Goal: Communication & Community: Answer question/provide support

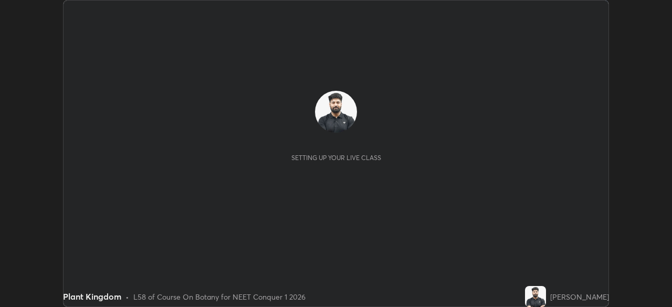
scroll to position [307, 672]
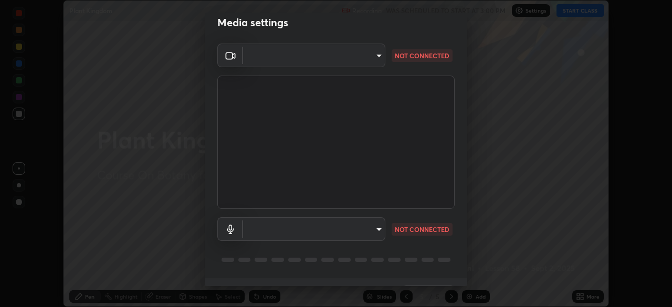
type input "bbfd6cf7026d504dd468edf870e60777175f15071da0e6f82e0d5b970fd68df4"
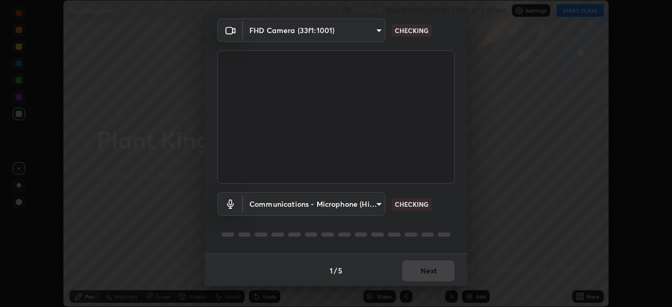
scroll to position [37, 0]
click at [366, 206] on body "Erase all Plant Kingdom Recording WAS SCHEDULED TO START AT 3:00 PM Settings ST…" at bounding box center [336, 153] width 672 height 307
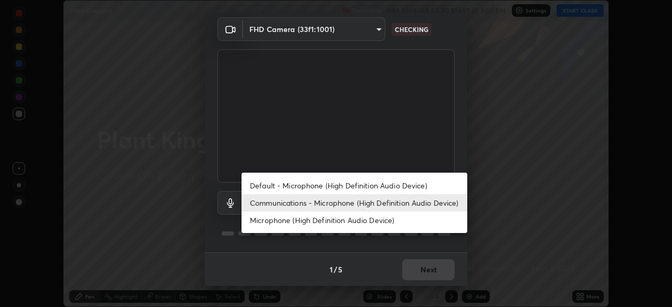
click at [352, 220] on li "Microphone (High Definition Audio Device)" at bounding box center [354, 219] width 226 height 17
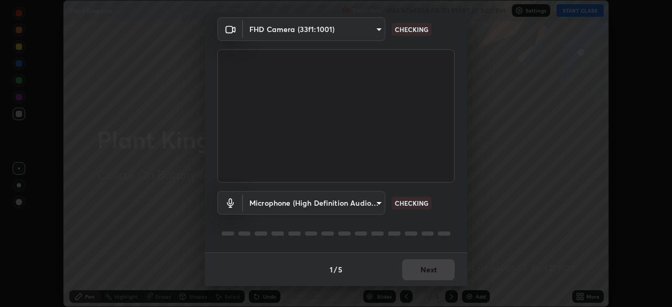
type input "b1bab7d63859cab71b7881bf805662d78c3c5fc770a40798e2f916984892b12a"
click at [357, 207] on body "Erase all Plant Kingdom Recording WAS SCHEDULED TO START AT 3:00 PM Settings ST…" at bounding box center [336, 153] width 672 height 307
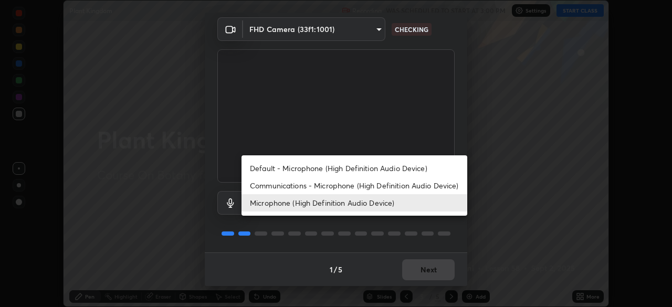
click at [457, 133] on div at bounding box center [336, 153] width 672 height 307
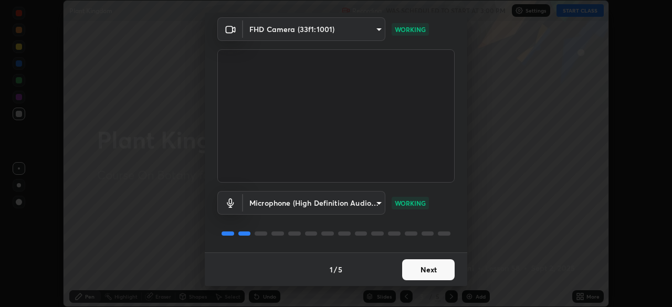
click at [439, 268] on button "Next" at bounding box center [428, 269] width 52 height 21
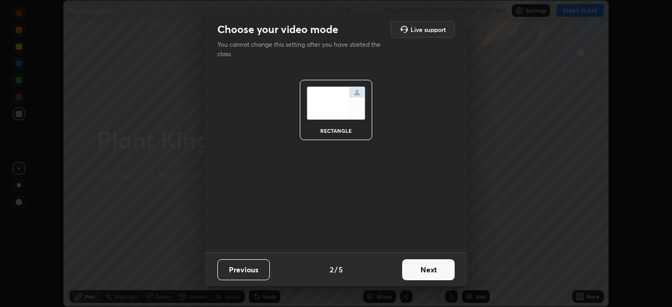
scroll to position [0, 0]
click at [437, 266] on button "Next" at bounding box center [428, 269] width 52 height 21
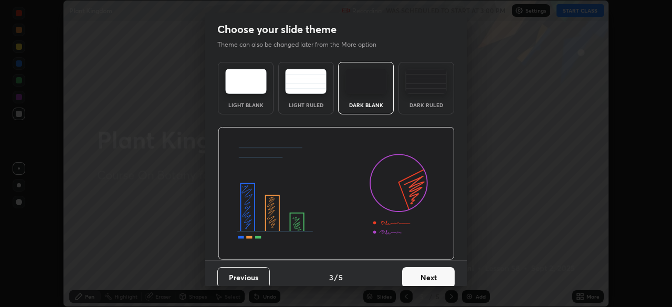
click at [437, 270] on button "Next" at bounding box center [428, 277] width 52 height 21
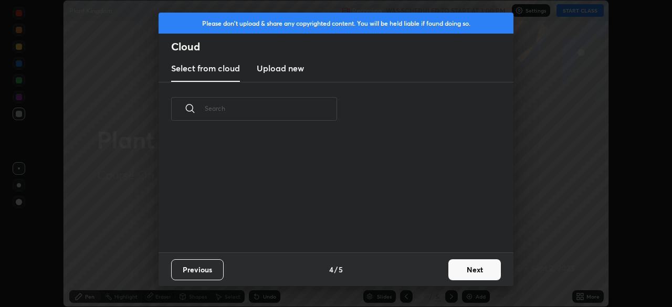
scroll to position [116, 337]
click at [454, 263] on button "Next" at bounding box center [474, 269] width 52 height 21
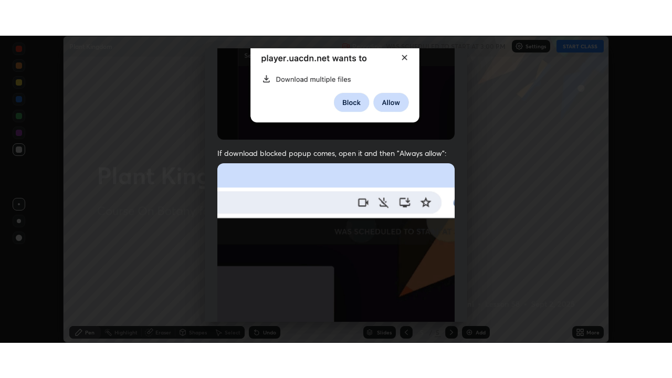
scroll to position [251, 0]
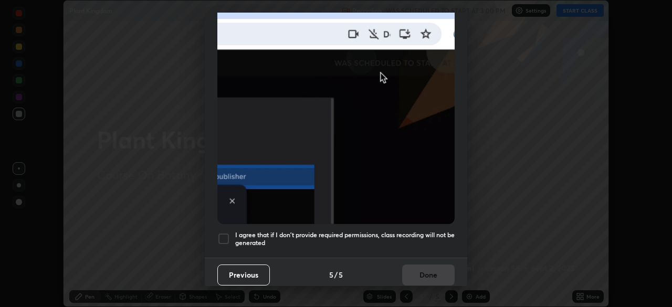
click at [426, 231] on h5 "I agree that if I don't provide required permissions, class recording will not …" at bounding box center [344, 239] width 219 height 16
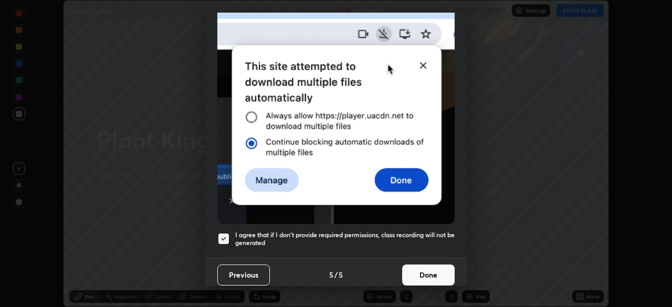
click at [434, 268] on button "Done" at bounding box center [428, 274] width 52 height 21
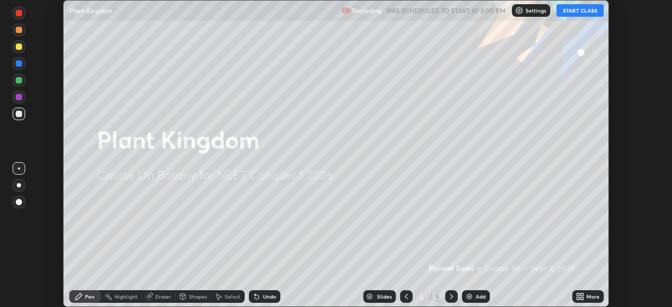
click at [568, 13] on button "START CLASS" at bounding box center [579, 10] width 47 height 13
click at [581, 297] on icon at bounding box center [581, 298] width 3 height 3
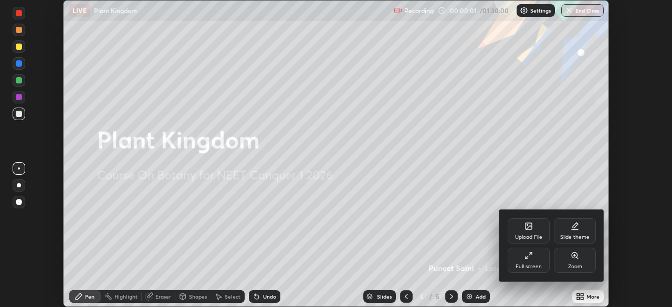
click at [534, 261] on div "Full screen" at bounding box center [528, 260] width 42 height 25
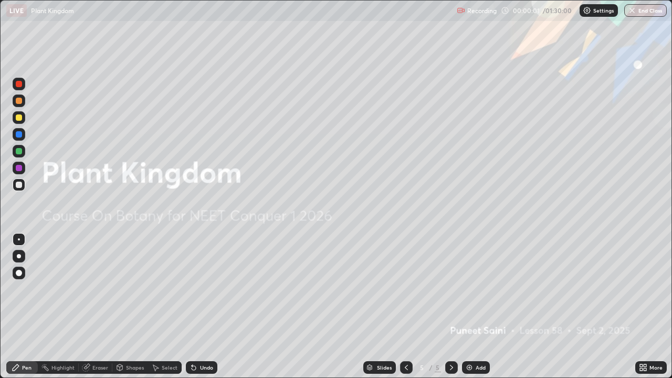
scroll to position [378, 672]
click at [476, 306] on div "Add" at bounding box center [476, 367] width 28 height 13
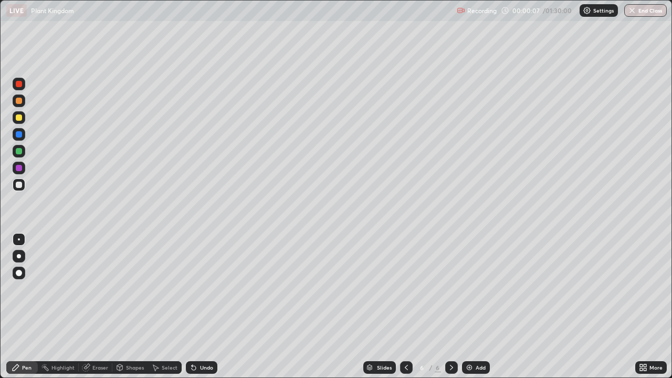
click at [93, 306] on div "Eraser" at bounding box center [96, 367] width 34 height 13
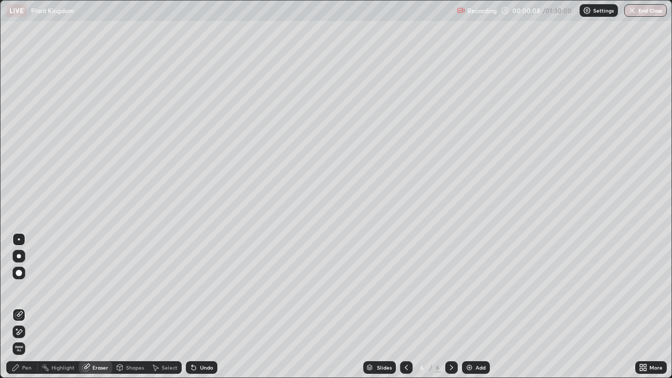
click at [23, 306] on icon at bounding box center [19, 331] width 8 height 9
click at [24, 306] on div "Pen" at bounding box center [26, 367] width 9 height 5
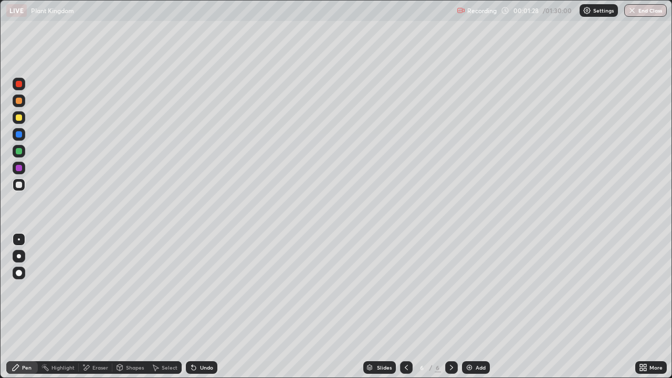
click at [24, 256] on div at bounding box center [19, 256] width 13 height 13
click at [90, 306] on div "Eraser" at bounding box center [96, 367] width 34 height 13
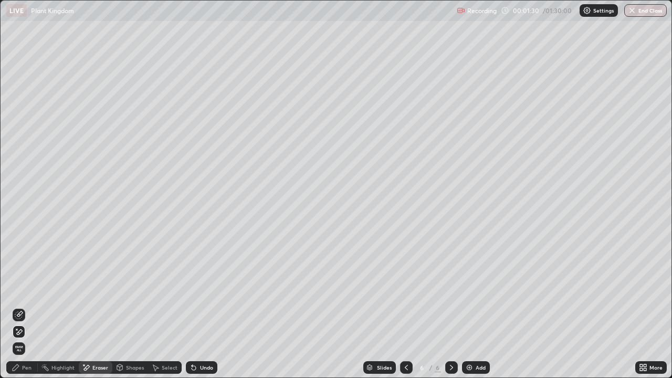
click at [20, 306] on icon at bounding box center [19, 331] width 8 height 9
click at [26, 306] on div "Pen" at bounding box center [26, 367] width 9 height 5
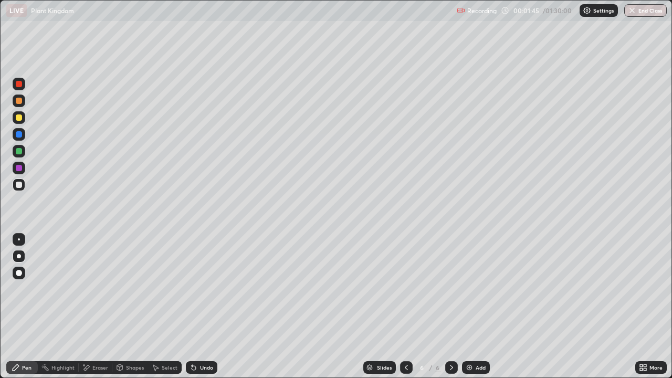
click at [19, 182] on div at bounding box center [19, 185] width 6 height 6
click at [199, 306] on div "Undo" at bounding box center [201, 367] width 31 height 13
click at [652, 306] on div "More" at bounding box center [655, 367] width 13 height 5
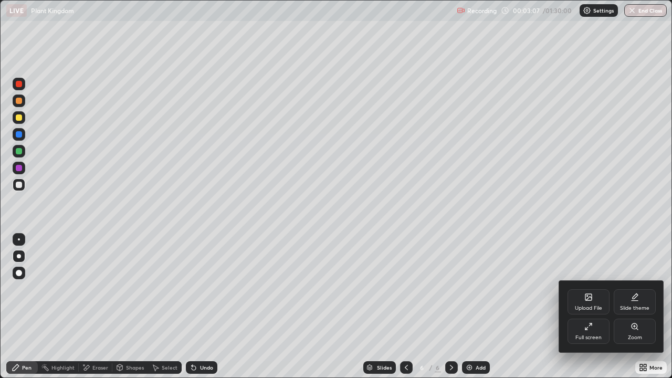
click at [583, 304] on div "Upload File" at bounding box center [588, 301] width 42 height 25
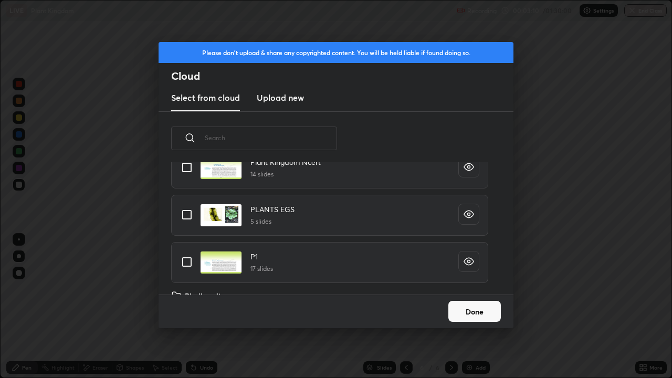
scroll to position [359, 0]
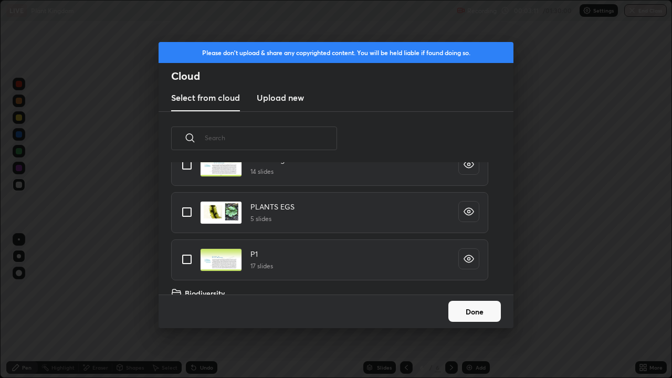
click at [190, 214] on input "grid" at bounding box center [187, 212] width 22 height 22
checkbox input "true"
click at [470, 306] on button "Done" at bounding box center [474, 311] width 52 height 21
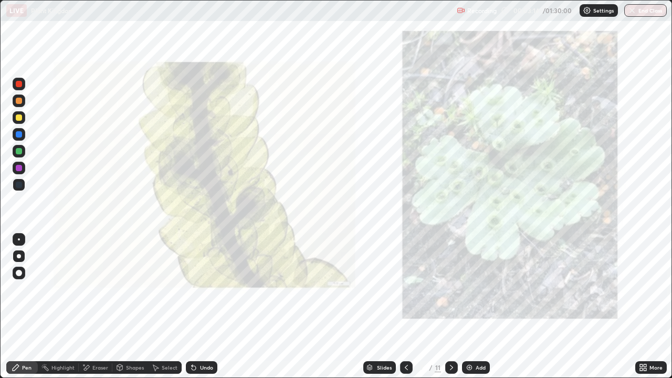
click at [451, 306] on icon at bounding box center [451, 367] width 8 height 8
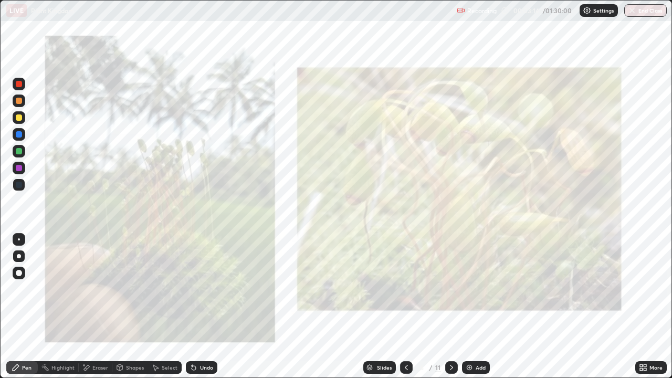
click at [451, 306] on icon at bounding box center [451, 367] width 8 height 8
click at [451, 306] on div at bounding box center [451, 367] width 13 height 13
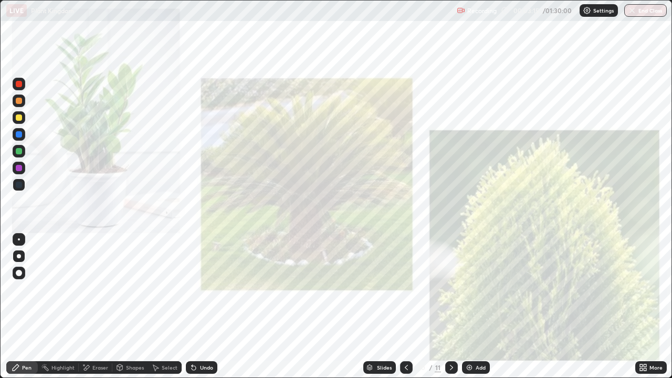
click at [451, 306] on div at bounding box center [451, 367] width 13 height 13
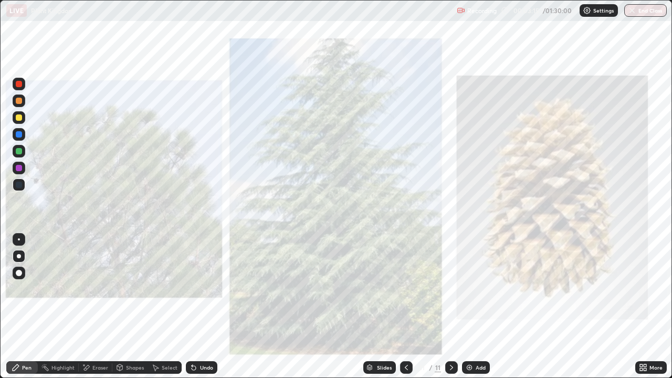
click at [450, 306] on div at bounding box center [451, 367] width 13 height 13
click at [405, 306] on icon at bounding box center [406, 367] width 8 height 8
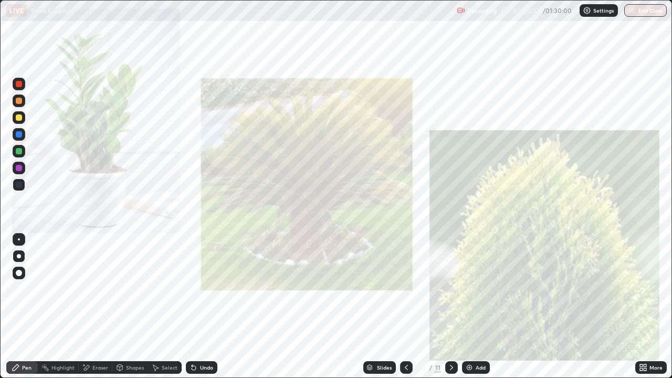
click at [405, 306] on icon at bounding box center [406, 367] width 8 height 8
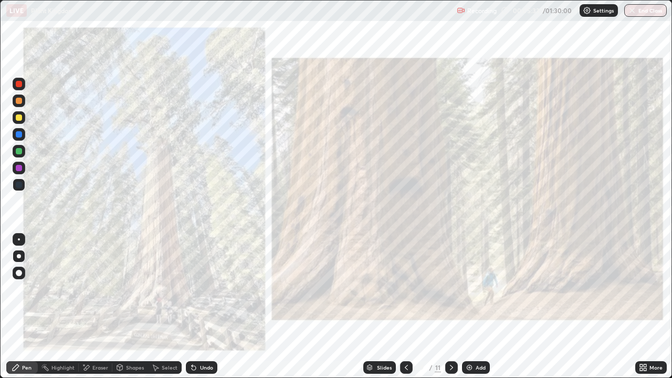
click at [410, 306] on div at bounding box center [406, 367] width 13 height 13
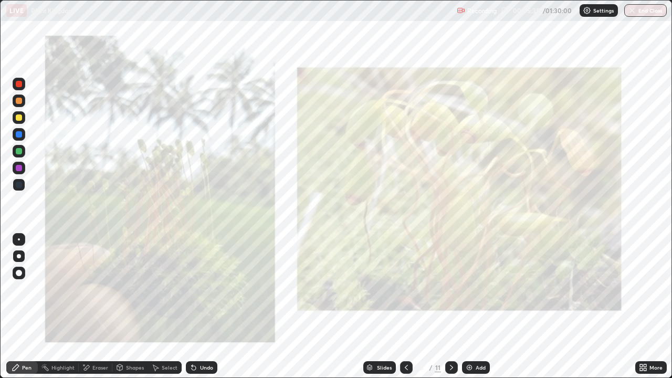
click at [405, 306] on icon at bounding box center [406, 367] width 8 height 8
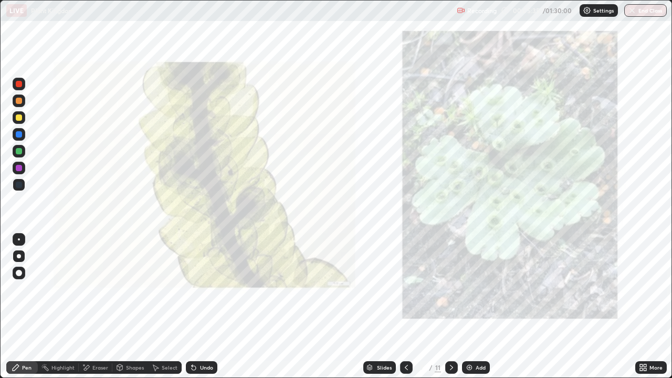
click at [405, 306] on icon at bounding box center [406, 367] width 8 height 8
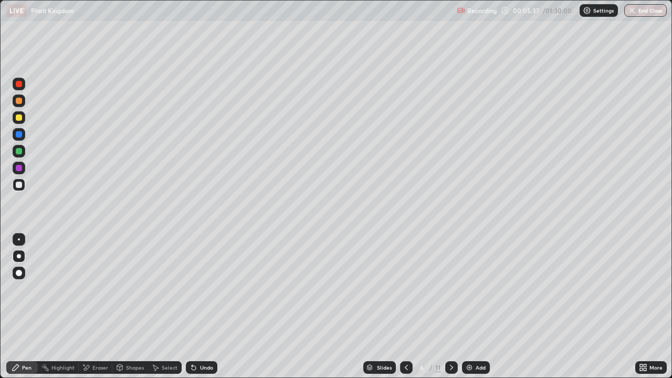
click at [19, 119] on div at bounding box center [19, 117] width 6 height 6
click at [22, 184] on div at bounding box center [19, 185] width 6 height 6
click at [195, 306] on icon at bounding box center [193, 367] width 8 height 8
click at [192, 306] on icon at bounding box center [194, 368] width 4 height 4
click at [198, 306] on div "Undo" at bounding box center [201, 367] width 31 height 13
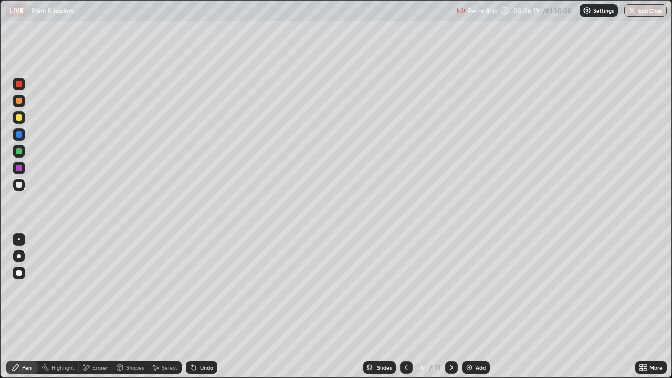
click at [21, 186] on div at bounding box center [19, 185] width 6 height 6
click at [19, 120] on div at bounding box center [19, 117] width 6 height 6
click at [19, 183] on div at bounding box center [19, 185] width 6 height 6
click at [192, 306] on icon at bounding box center [192, 365] width 1 height 1
click at [194, 306] on icon at bounding box center [193, 367] width 8 height 8
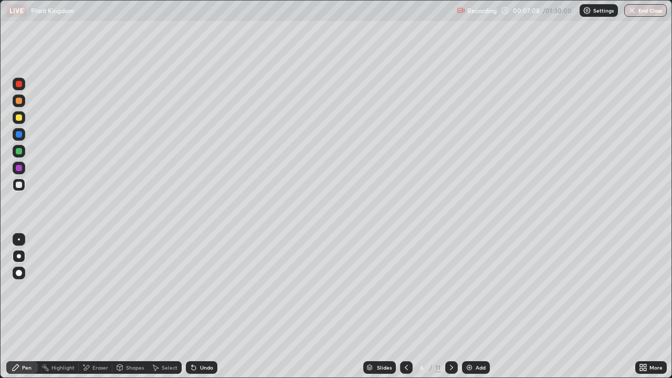
click at [19, 118] on div at bounding box center [19, 117] width 6 height 6
click at [19, 186] on div at bounding box center [19, 185] width 6 height 6
click at [468, 306] on img at bounding box center [469, 367] width 8 height 8
click at [18, 185] on div at bounding box center [19, 185] width 6 height 6
click at [195, 306] on icon at bounding box center [193, 367] width 8 height 8
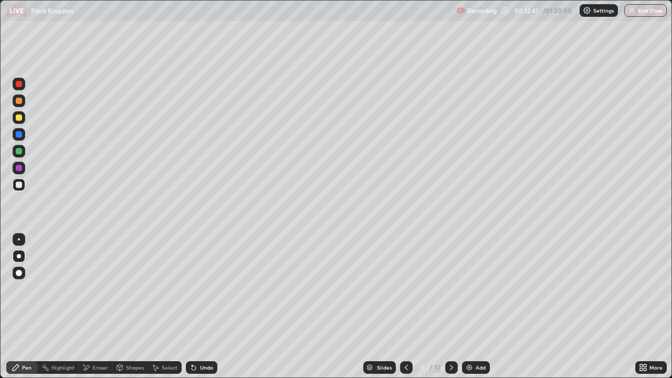
click at [18, 115] on div at bounding box center [19, 117] width 6 height 6
click at [19, 183] on div at bounding box center [19, 185] width 6 height 6
click at [20, 134] on div at bounding box center [19, 134] width 6 height 6
click at [19, 120] on div at bounding box center [19, 117] width 6 height 6
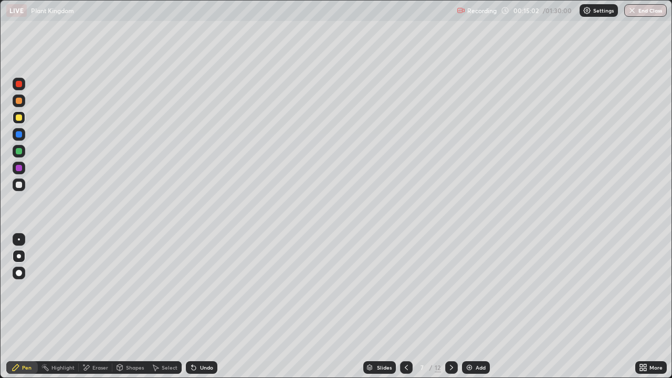
click at [203, 306] on div "Undo" at bounding box center [206, 367] width 13 height 5
click at [19, 185] on div at bounding box center [19, 185] width 6 height 6
click at [466, 306] on img at bounding box center [469, 367] width 8 height 8
click at [196, 306] on icon at bounding box center [193, 367] width 8 height 8
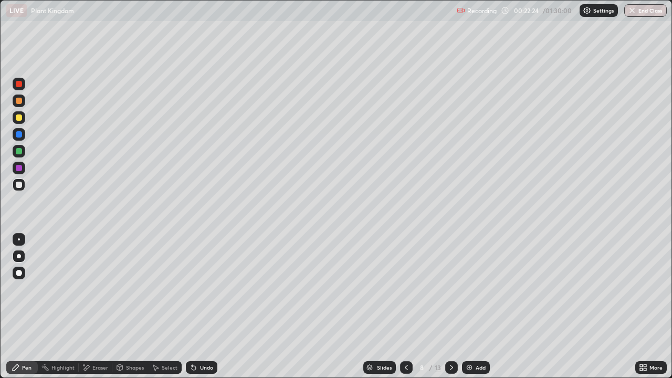
click at [19, 120] on div at bounding box center [19, 117] width 6 height 6
click at [19, 186] on div at bounding box center [19, 185] width 6 height 6
click at [23, 185] on div at bounding box center [19, 184] width 13 height 13
click at [19, 120] on div at bounding box center [19, 117] width 6 height 6
click at [21, 185] on div at bounding box center [19, 185] width 6 height 6
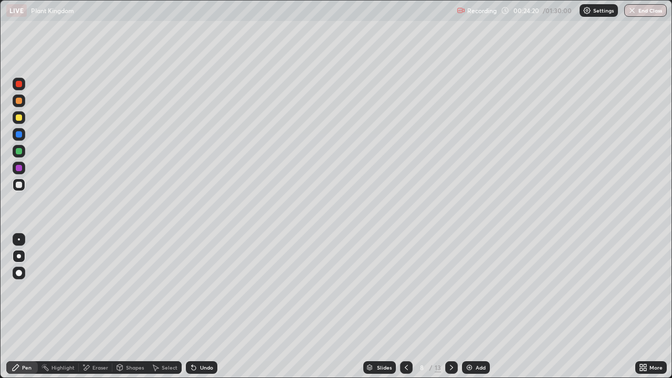
click at [17, 151] on div at bounding box center [19, 151] width 6 height 6
click at [19, 185] on div at bounding box center [19, 185] width 6 height 6
click at [28, 306] on div "Pen" at bounding box center [21, 367] width 31 height 13
click at [16, 119] on div at bounding box center [19, 117] width 6 height 6
click at [18, 152] on div at bounding box center [19, 151] width 6 height 6
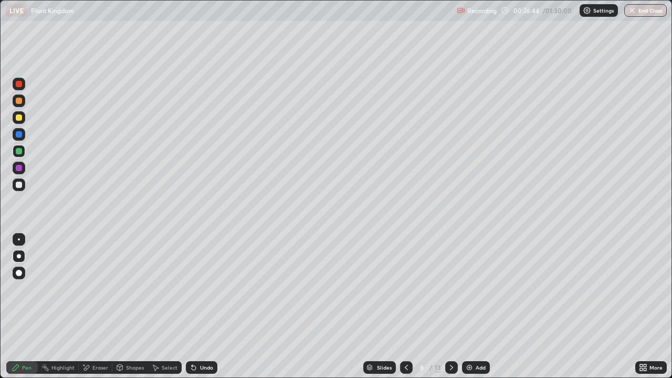
click at [20, 186] on div at bounding box center [19, 185] width 6 height 6
click at [17, 187] on div at bounding box center [19, 185] width 6 height 6
click at [466, 306] on img at bounding box center [469, 367] width 8 height 8
click at [21, 185] on div at bounding box center [19, 185] width 6 height 6
click at [189, 306] on icon at bounding box center [193, 367] width 8 height 8
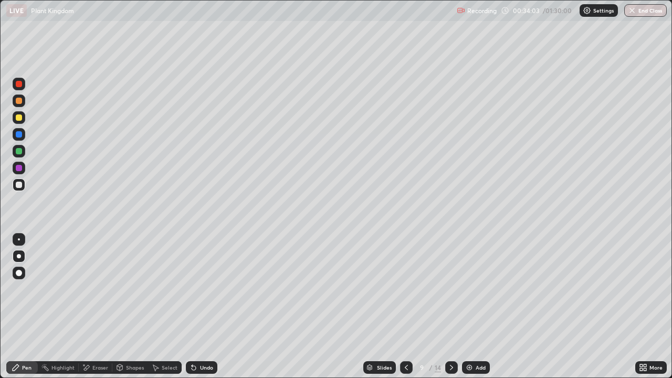
click at [189, 306] on icon at bounding box center [193, 367] width 8 height 8
click at [189, 306] on div "Undo" at bounding box center [201, 367] width 31 height 13
click at [192, 306] on icon at bounding box center [194, 368] width 4 height 4
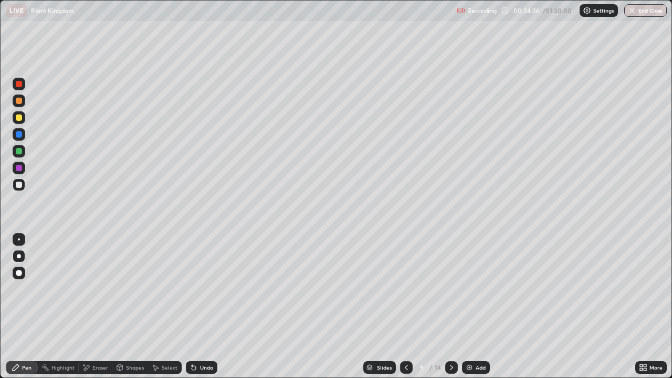
click at [20, 119] on div at bounding box center [19, 117] width 6 height 6
click at [21, 186] on div at bounding box center [19, 185] width 6 height 6
click at [99, 306] on div "Eraser" at bounding box center [100, 367] width 16 height 5
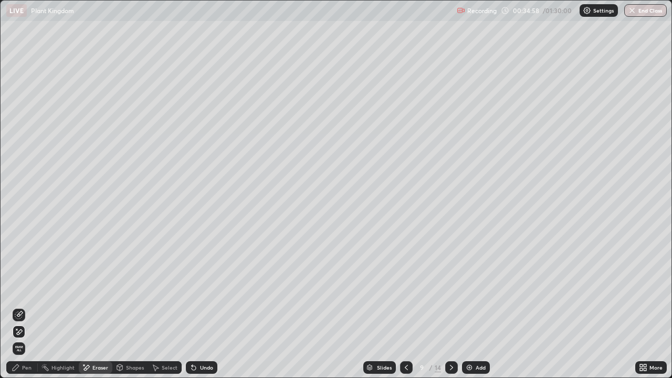
click at [23, 306] on div "Pen" at bounding box center [21, 367] width 31 height 13
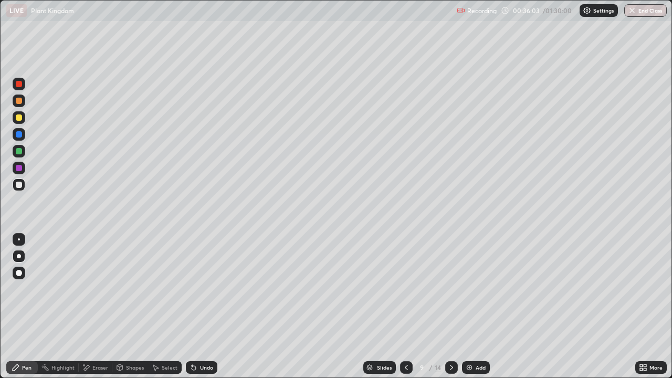
click at [203, 306] on div "Undo" at bounding box center [206, 367] width 13 height 5
click at [204, 306] on div "Undo" at bounding box center [201, 367] width 31 height 13
click at [203, 306] on div "Undo" at bounding box center [206, 367] width 13 height 5
click at [20, 118] on div at bounding box center [19, 117] width 6 height 6
click at [24, 185] on div at bounding box center [19, 184] width 13 height 13
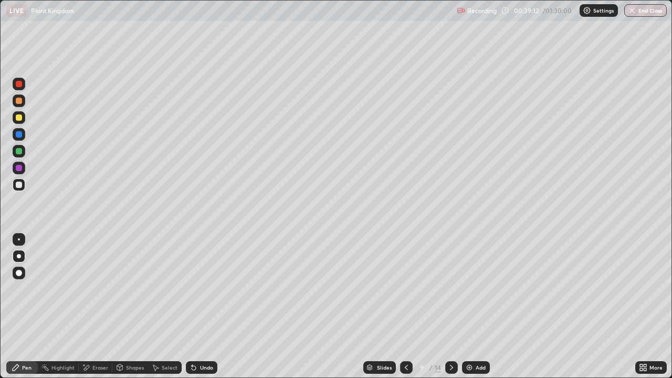
click at [404, 306] on icon at bounding box center [406, 367] width 8 height 8
click at [471, 306] on img at bounding box center [469, 367] width 8 height 8
click at [14, 185] on div at bounding box center [19, 184] width 13 height 13
click at [196, 306] on div "Undo" at bounding box center [201, 367] width 31 height 13
click at [198, 306] on div "Undo" at bounding box center [201, 367] width 31 height 13
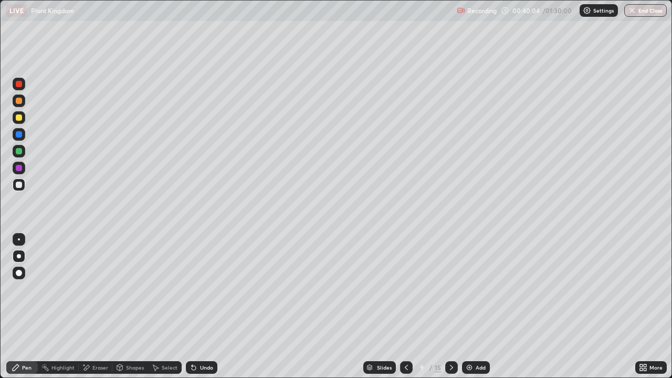
click at [192, 306] on icon at bounding box center [192, 365] width 1 height 1
click at [196, 306] on div "Undo" at bounding box center [201, 367] width 31 height 13
click at [18, 118] on div at bounding box center [19, 117] width 6 height 6
click at [21, 183] on div at bounding box center [19, 185] width 6 height 6
click at [19, 184] on div at bounding box center [19, 185] width 6 height 6
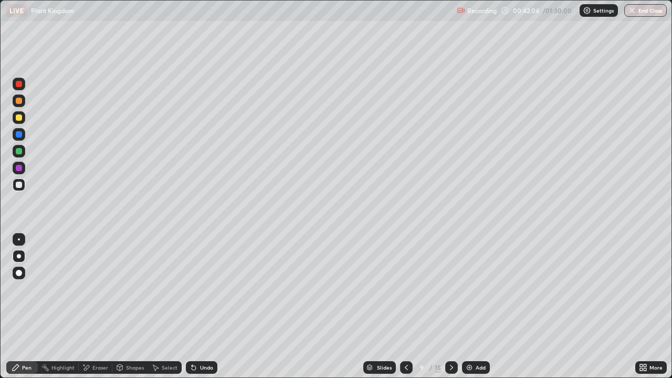
click at [192, 306] on icon at bounding box center [194, 368] width 4 height 4
click at [192, 306] on icon at bounding box center [192, 365] width 1 height 1
click at [19, 119] on div at bounding box center [19, 117] width 6 height 6
click at [20, 185] on div at bounding box center [19, 185] width 6 height 6
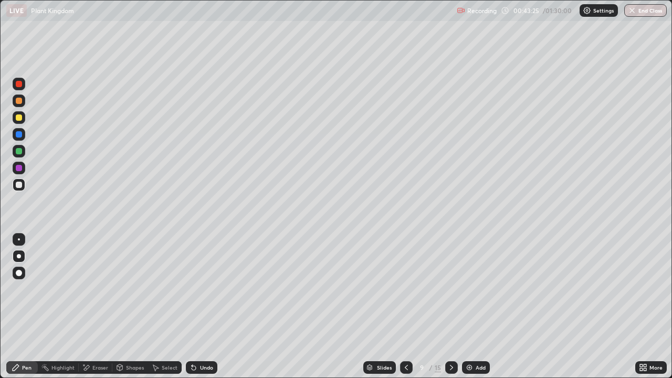
click at [19, 183] on div at bounding box center [19, 185] width 6 height 6
click at [19, 118] on div at bounding box center [19, 117] width 6 height 6
click at [19, 186] on div at bounding box center [19, 185] width 6 height 6
click at [21, 187] on div at bounding box center [19, 185] width 6 height 6
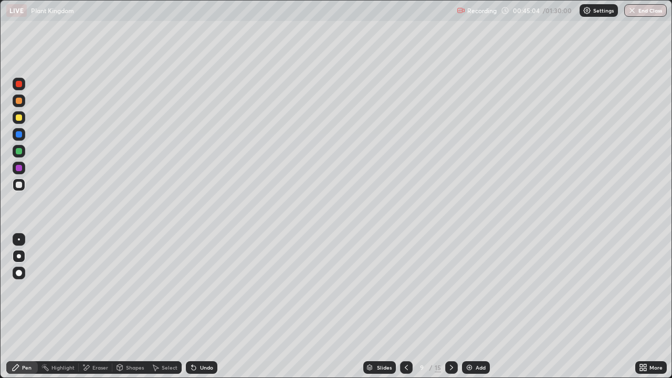
click at [202, 306] on div "Undo" at bounding box center [206, 367] width 13 height 5
click at [201, 306] on div "Undo" at bounding box center [206, 367] width 13 height 5
click at [19, 119] on div at bounding box center [19, 117] width 6 height 6
click at [19, 103] on div at bounding box center [19, 101] width 6 height 6
click at [19, 101] on div at bounding box center [19, 101] width 6 height 6
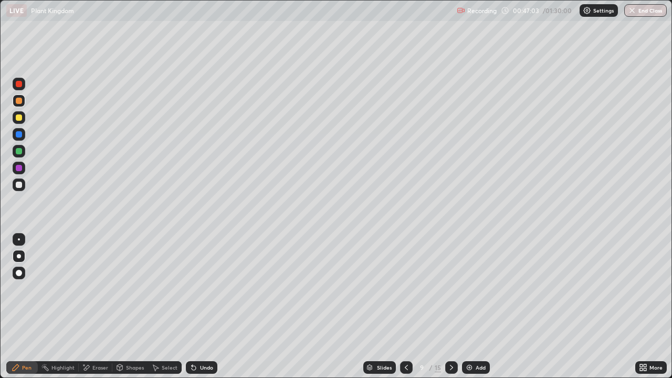
click at [17, 86] on div at bounding box center [19, 84] width 6 height 6
click at [19, 86] on div at bounding box center [19, 84] width 6 height 6
click at [197, 306] on div "Undo" at bounding box center [201, 367] width 31 height 13
click at [18, 182] on div at bounding box center [19, 185] width 6 height 6
click at [18, 134] on div at bounding box center [19, 134] width 6 height 6
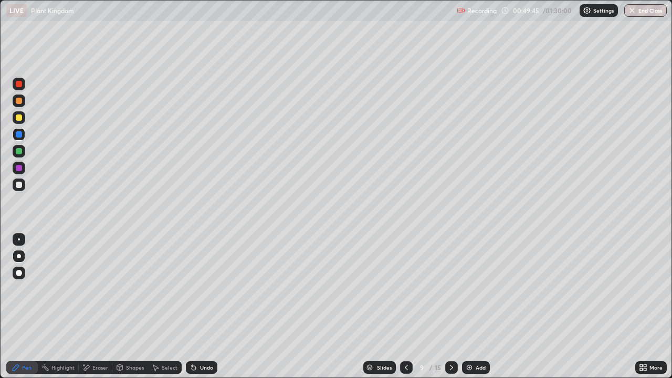
click at [95, 306] on div "Eraser" at bounding box center [100, 367] width 16 height 5
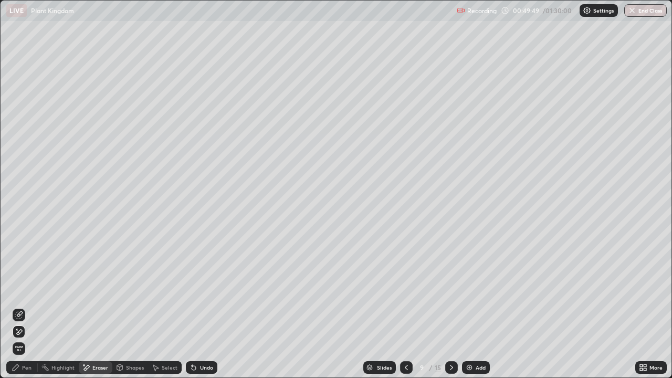
click at [24, 306] on div "Pen" at bounding box center [26, 367] width 9 height 5
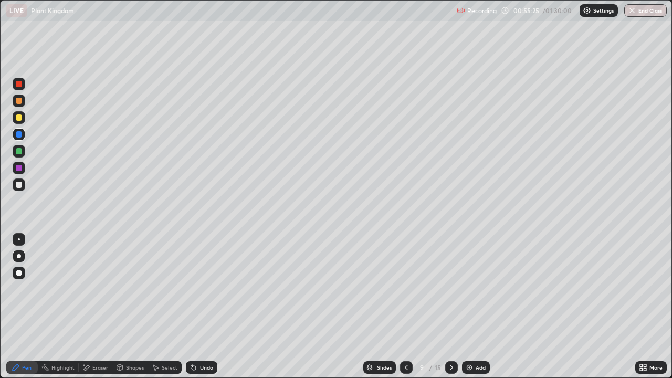
click at [450, 306] on icon at bounding box center [451, 367] width 8 height 8
click at [472, 306] on div "Add" at bounding box center [476, 367] width 28 height 13
click at [406, 306] on icon at bounding box center [406, 367] width 8 height 8
click at [450, 306] on icon at bounding box center [451, 367] width 3 height 5
click at [404, 306] on icon at bounding box center [406, 367] width 8 height 8
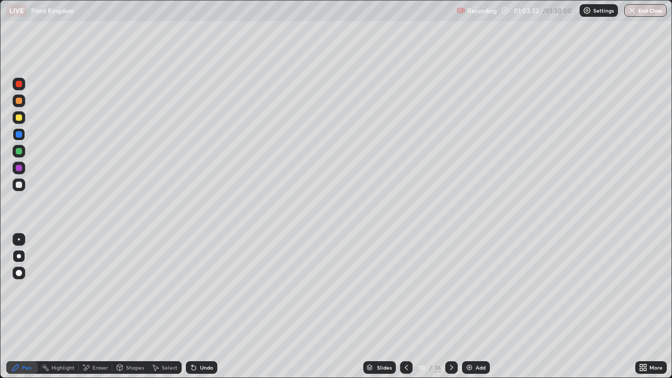
click at [450, 306] on icon at bounding box center [451, 367] width 8 height 8
click at [20, 184] on div at bounding box center [19, 185] width 6 height 6
click at [211, 306] on div "Undo" at bounding box center [201, 367] width 31 height 13
click at [205, 306] on div "Undo" at bounding box center [206, 367] width 13 height 5
click at [638, 13] on button "End Class" at bounding box center [645, 10] width 43 height 13
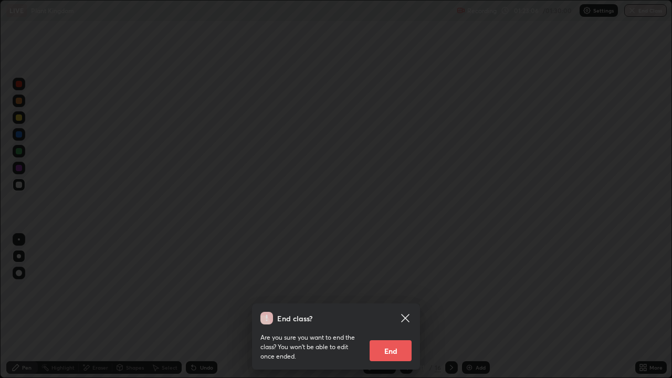
click at [398, 306] on button "End" at bounding box center [390, 350] width 42 height 21
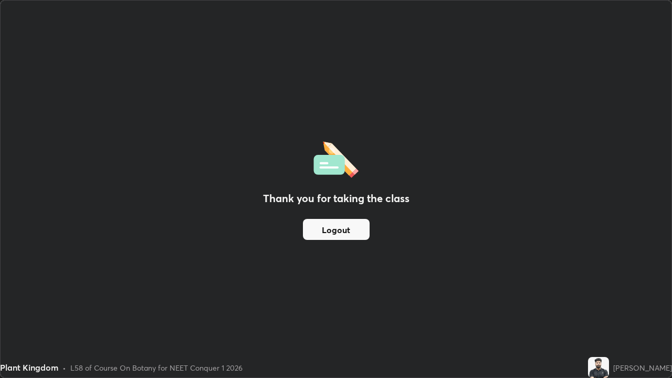
click at [356, 231] on button "Logout" at bounding box center [336, 229] width 67 height 21
click at [353, 231] on button "Logout" at bounding box center [336, 229] width 67 height 21
click at [352, 231] on button "Logout" at bounding box center [336, 229] width 67 height 21
